Goal: Task Accomplishment & Management: Manage account settings

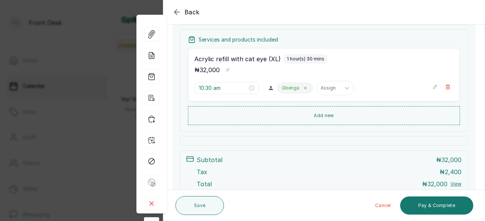
scroll to position [151, 0]
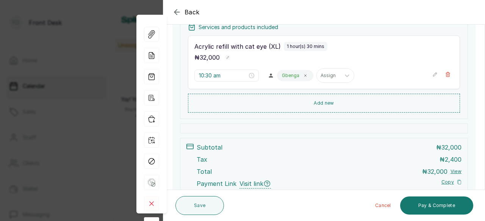
click at [179, 11] on icon "button" at bounding box center [176, 12] width 9 height 9
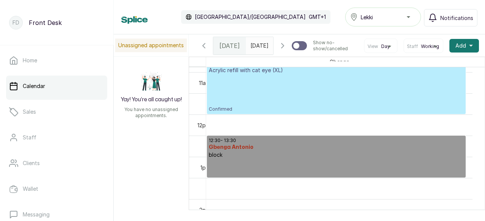
scroll to position [537, 0]
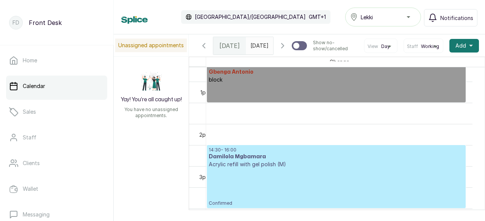
click at [274, 101] on p at bounding box center [336, 92] width 255 height 17
select select "002d56ef-4010-4fa3-893e-01e964481bac"
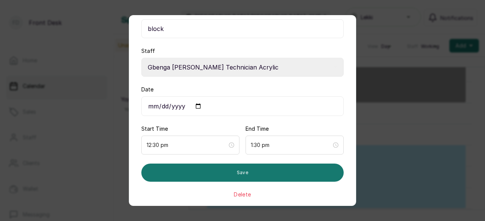
scroll to position [50, 0]
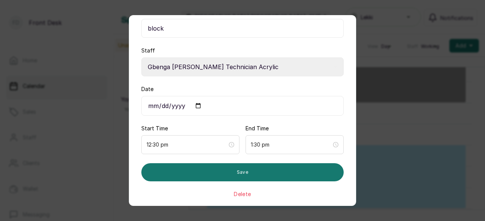
click at [237, 193] on button "Delete" at bounding box center [242, 195] width 17 height 8
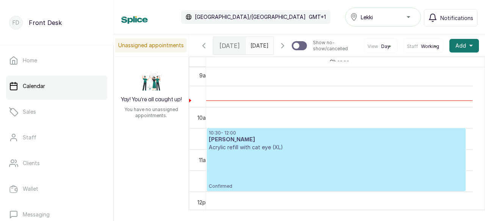
scroll to position [0, 0]
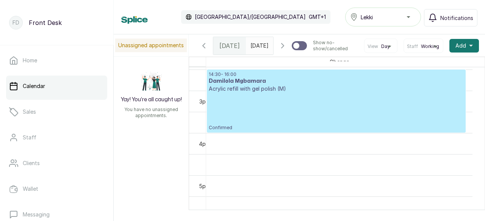
click at [315, 127] on p "Confirmed" at bounding box center [336, 112] width 255 height 38
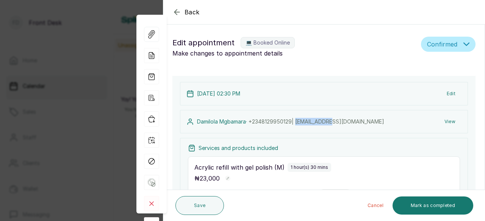
type input "2:30 pm"
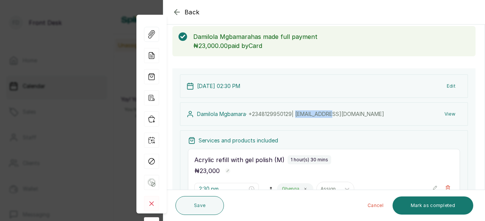
click at [175, 14] on icon "button" at bounding box center [176, 12] width 9 height 9
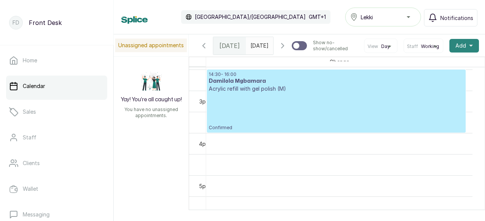
click at [463, 53] on button "Add +" at bounding box center [464, 46] width 30 height 14
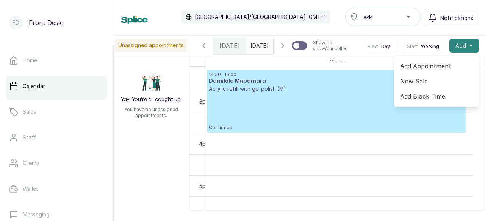
click at [463, 53] on button "Add +" at bounding box center [464, 46] width 30 height 14
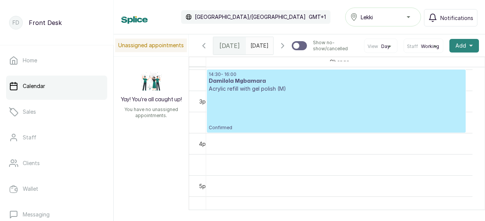
click at [469, 47] on icon "button" at bounding box center [471, 46] width 4 height 2
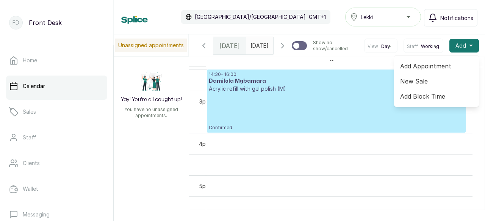
click at [419, 101] on span "Add Block Time" at bounding box center [436, 96] width 73 height 9
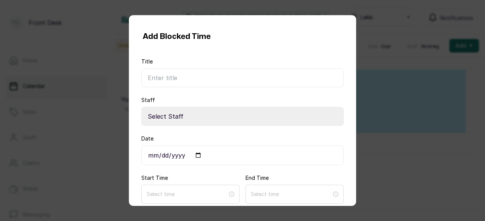
click at [197, 79] on input "Title" at bounding box center [242, 78] width 202 height 19
type input "block"
click at [184, 115] on select "Select Staff Gbenga [PERSON_NAME] Technician Acrylic" at bounding box center [242, 116] width 202 height 19
select select "002d56ef-4010-4fa3-893e-01e964481bac"
click at [141, 107] on select "Select Staff Gbenga [PERSON_NAME] Technician Acrylic" at bounding box center [242, 116] width 202 height 19
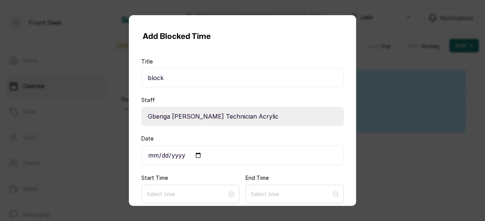
scroll to position [33, 0]
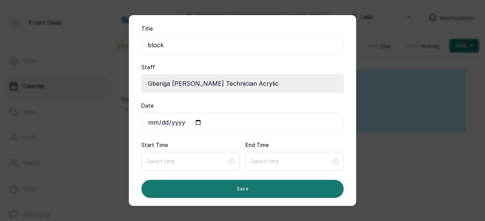
click at [170, 123] on input "Date" at bounding box center [242, 123] width 202 height 20
click at [198, 120] on input "Date" at bounding box center [242, 123] width 202 height 20
type input "[DATE]"
click at [210, 160] on input at bounding box center [186, 161] width 81 height 8
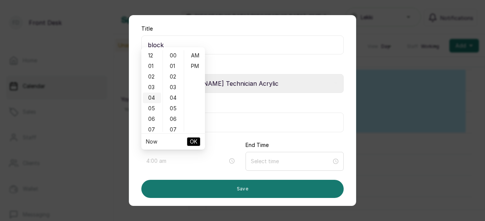
click at [151, 99] on div "04" at bounding box center [152, 98] width 18 height 11
click at [151, 99] on ul "12 01 02 03 04 05 06 07 08 09 10 11" at bounding box center [151, 91] width 21 height 82
click at [172, 71] on div "30" at bounding box center [173, 70] width 18 height 11
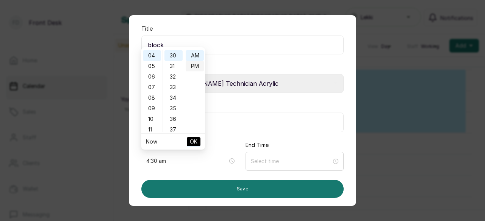
type input "4:30 pm"
click at [195, 68] on div "PM" at bounding box center [194, 66] width 18 height 11
click at [195, 140] on span "OK" at bounding box center [194, 142] width 8 height 14
click at [195, 142] on div "Start Time 4:30 pm" at bounding box center [190, 157] width 98 height 30
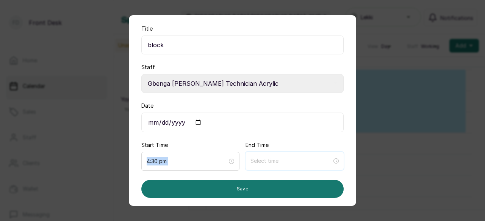
click at [251, 162] on input at bounding box center [290, 161] width 81 height 8
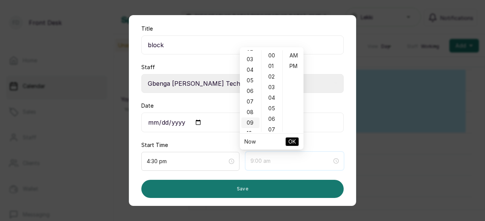
scroll to position [38, 0]
click at [248, 90] on div "07" at bounding box center [250, 92] width 18 height 11
click at [248, 118] on div "10" at bounding box center [250, 123] width 18 height 11
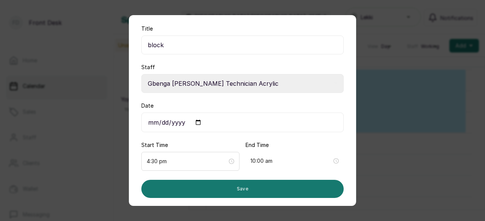
scroll to position [106, 0]
click at [258, 161] on input "10:00 am" at bounding box center [290, 161] width 81 height 8
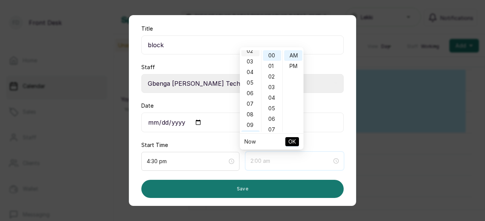
scroll to position [38, 0]
click at [250, 94] on div "07" at bounding box center [250, 92] width 18 height 11
click at [271, 69] on div "30" at bounding box center [272, 70] width 18 height 11
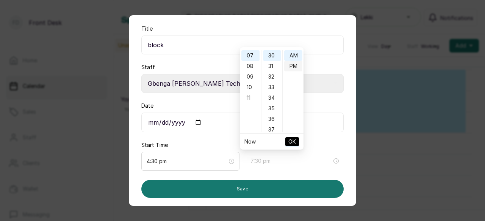
click at [293, 67] on div "PM" at bounding box center [293, 66] width 18 height 11
click at [271, 56] on div "00" at bounding box center [272, 55] width 18 height 11
type input "7:00 pm"
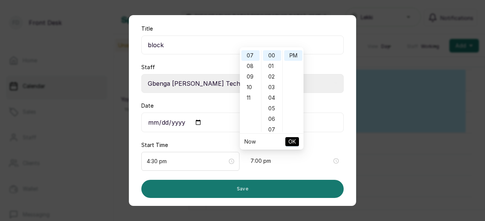
click at [292, 142] on span "OK" at bounding box center [292, 142] width 8 height 14
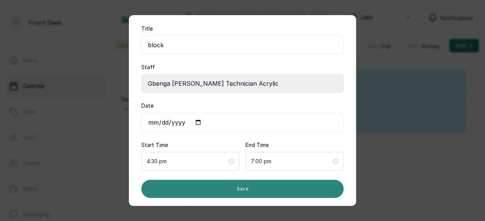
click at [241, 189] on button "Save" at bounding box center [242, 189] width 202 height 18
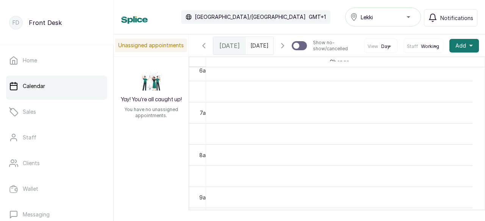
scroll to position [301, 0]
